Goal: Task Accomplishment & Management: Manage account settings

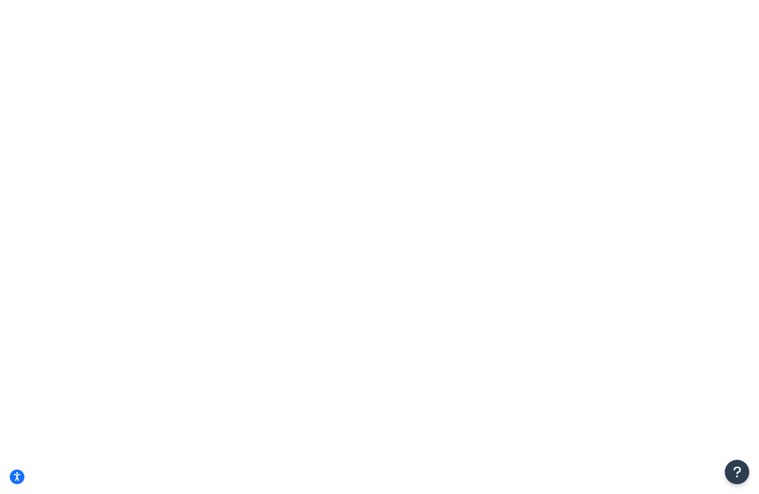
select select "15"
type input "less than"
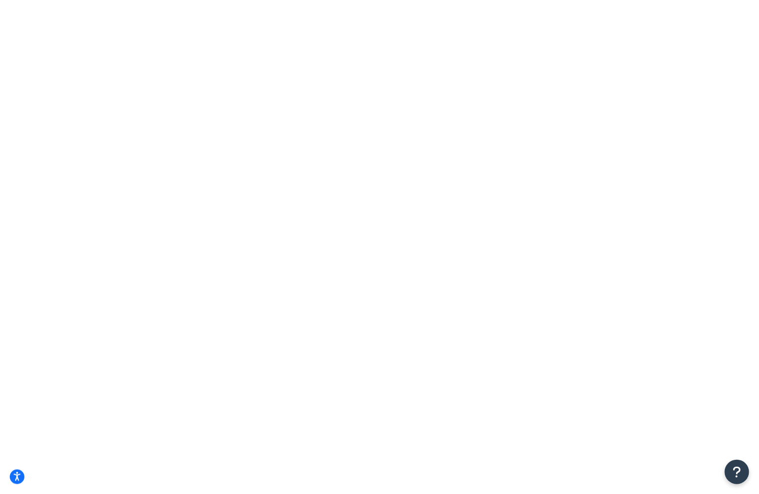
select select "BOX"
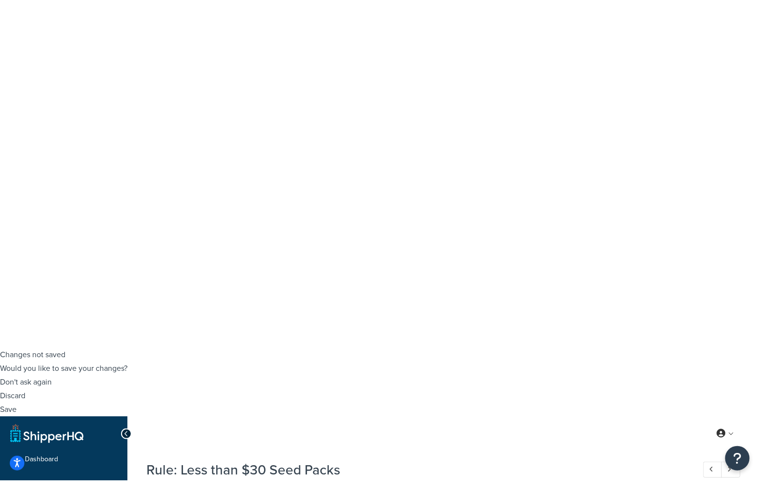
scroll to position [163, 0]
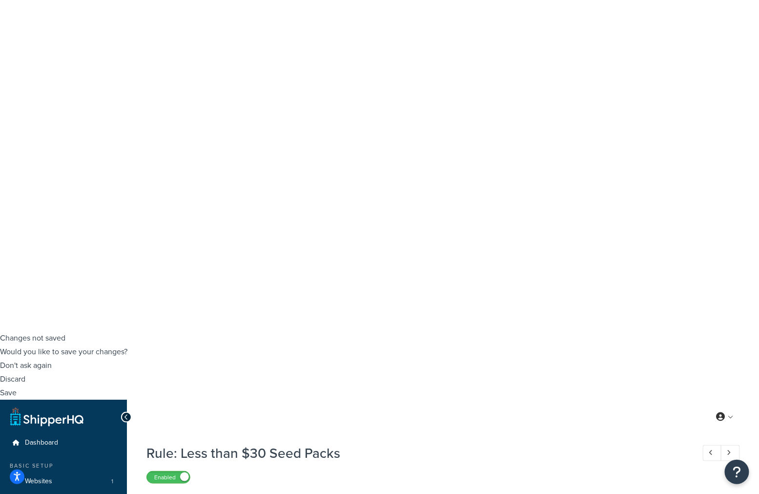
checkbox input "false"
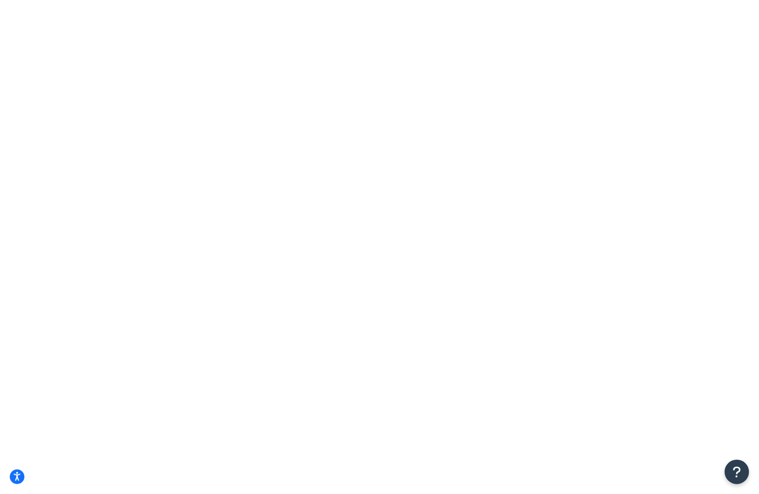
drag, startPoint x: 160, startPoint y: 143, endPoint x: 240, endPoint y: 147, distance: 80.7
copy div "Less than $30 Seed Packs"
paste input "Less than $30 Seed Packs"
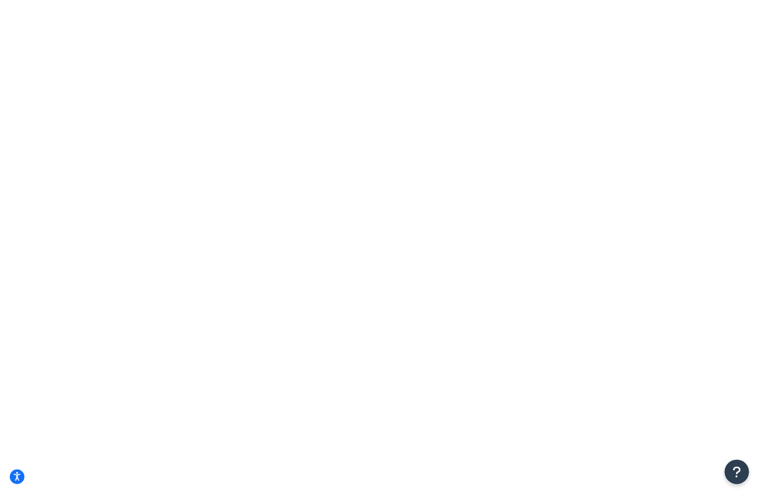
scroll to position [0, 16]
type input "Less than $30 Seed Packs"
select select "BOX"
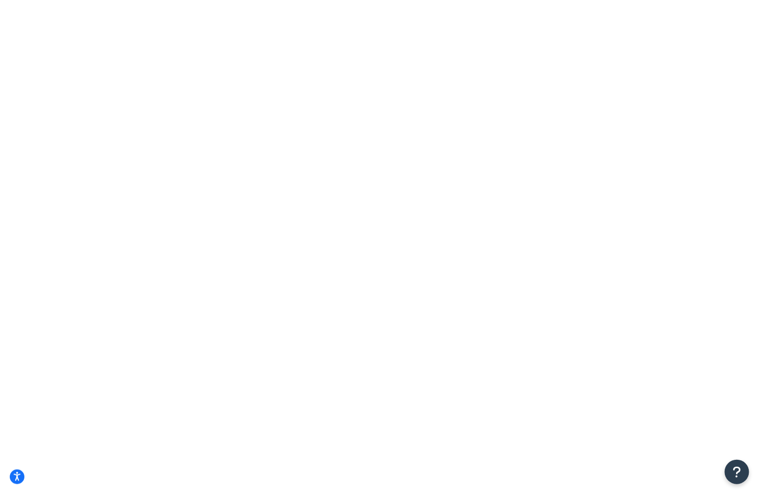
type input "under 9"
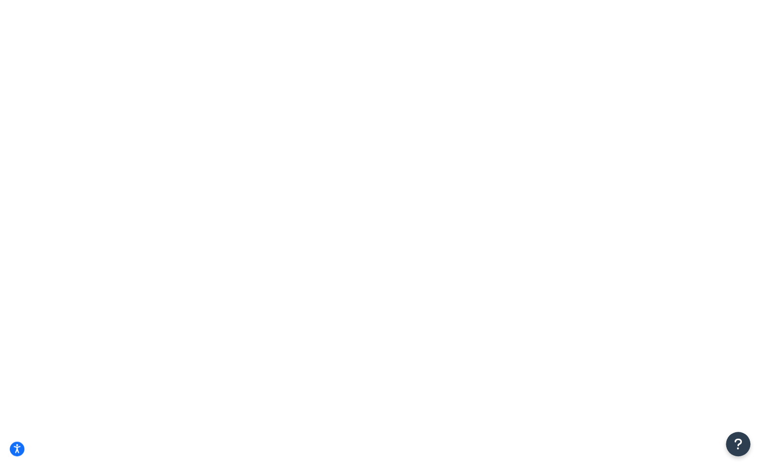
select select "OVERRIDE"
select select "SHIPPING_GROUP"
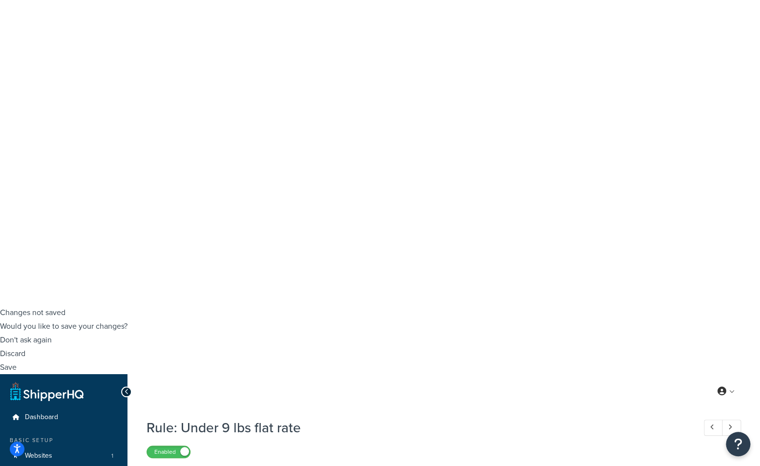
scroll to position [163, 0]
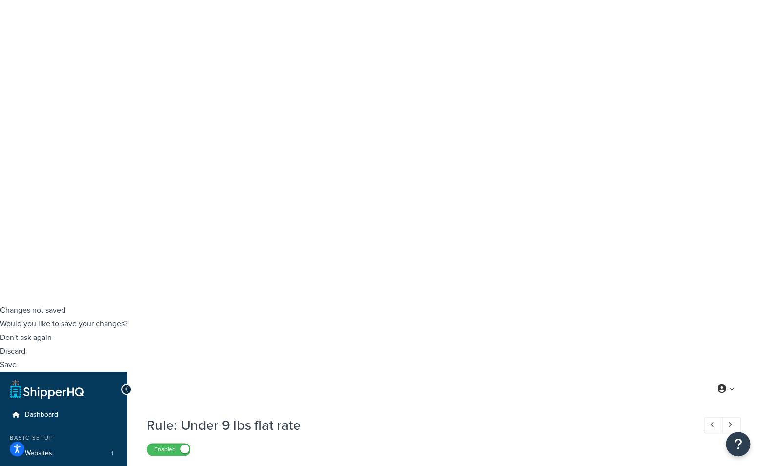
drag, startPoint x: 242, startPoint y: 389, endPoint x: 181, endPoint y: 391, distance: 60.6
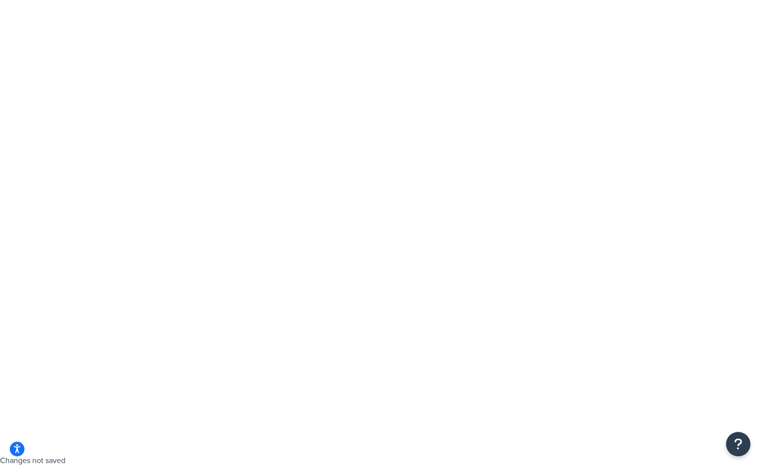
scroll to position [0, 0]
drag, startPoint x: 0, startPoint y: 0, endPoint x: 238, endPoint y: 153, distance: 283.3
drag, startPoint x: 229, startPoint y: 170, endPoint x: 172, endPoint y: 186, distance: 59.7
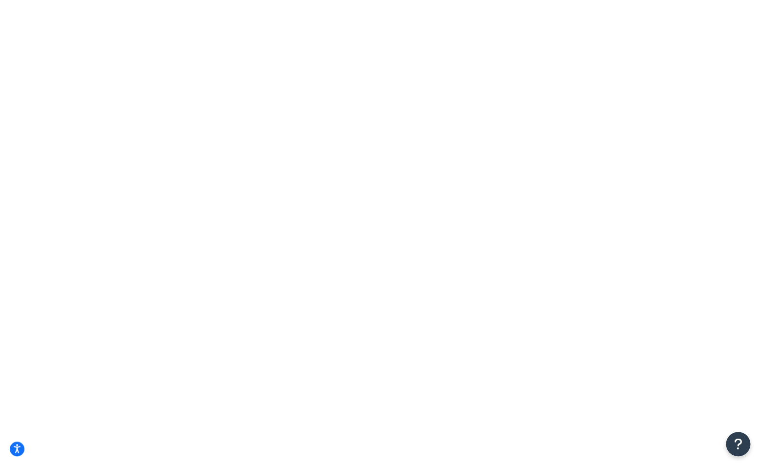
type input "Less than $30 Seed Packs"
select select "BOX"
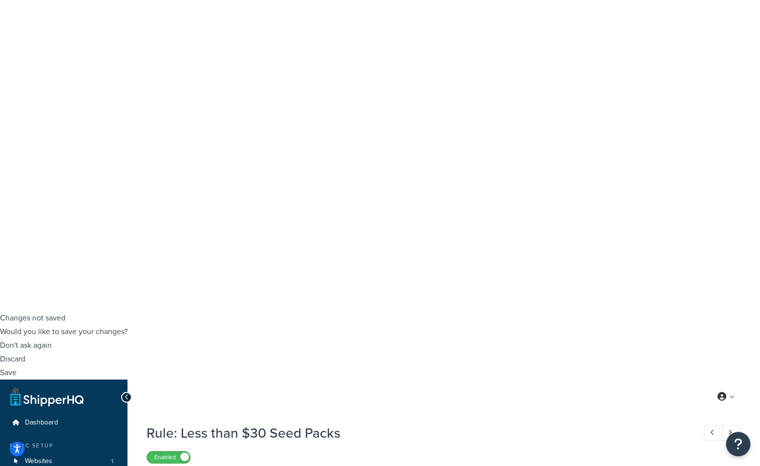
scroll to position [205, 0]
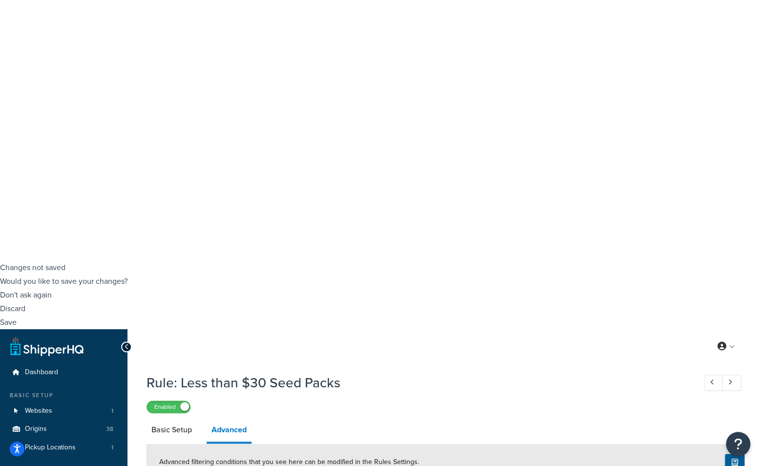
checkbox input "true"
